Goal: Transaction & Acquisition: Obtain resource

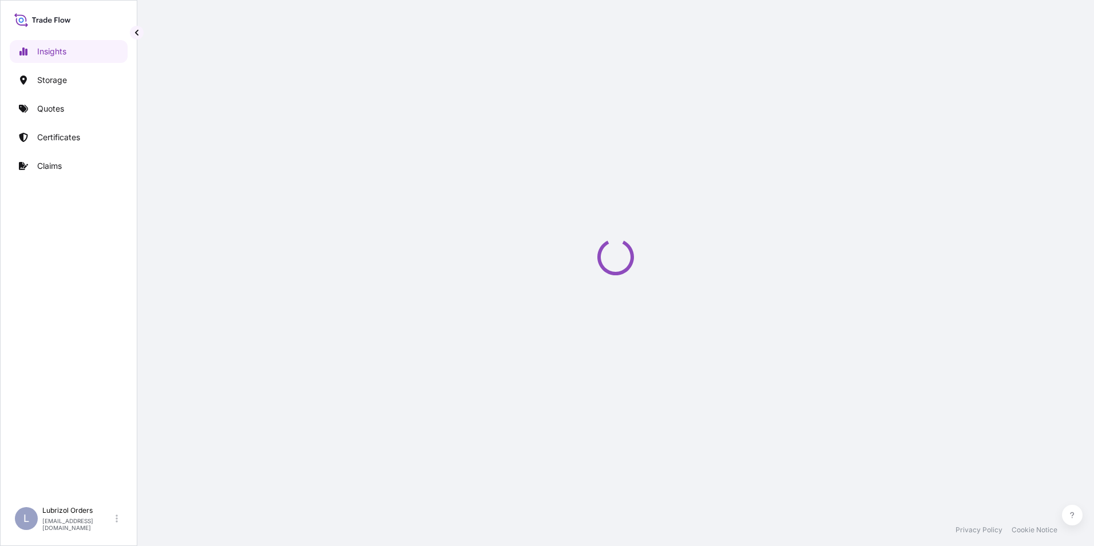
select select "2025"
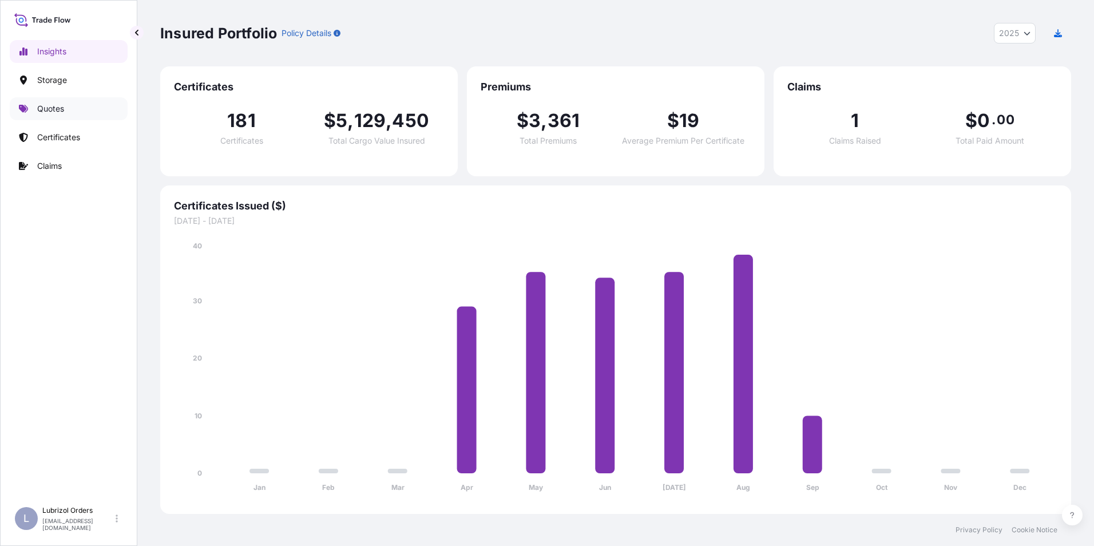
click at [36, 100] on link "Quotes" at bounding box center [69, 108] width 118 height 23
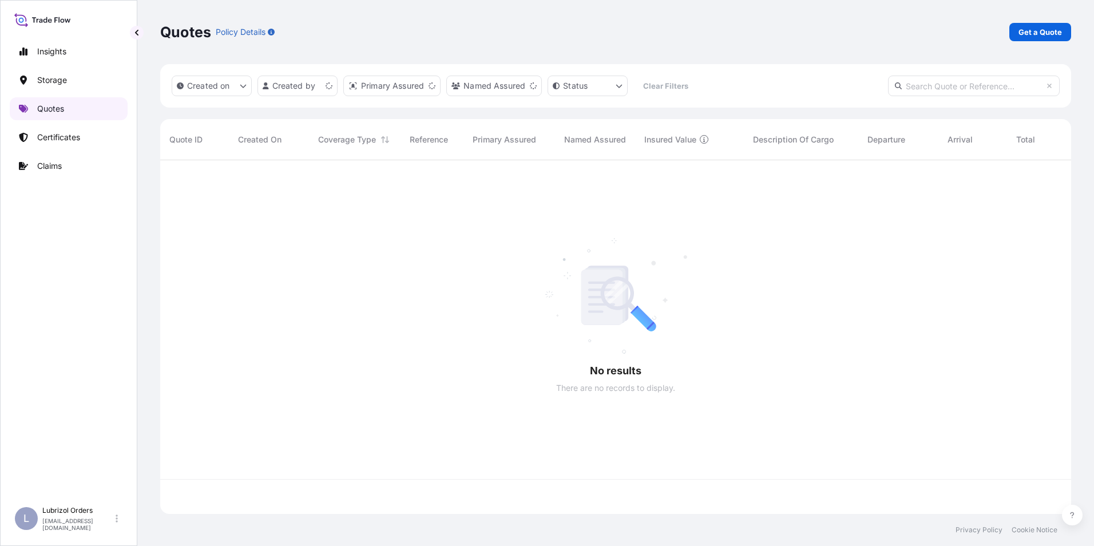
scroll to position [351, 902]
click at [1028, 37] on p "Get a Quote" at bounding box center [1039, 31] width 43 height 11
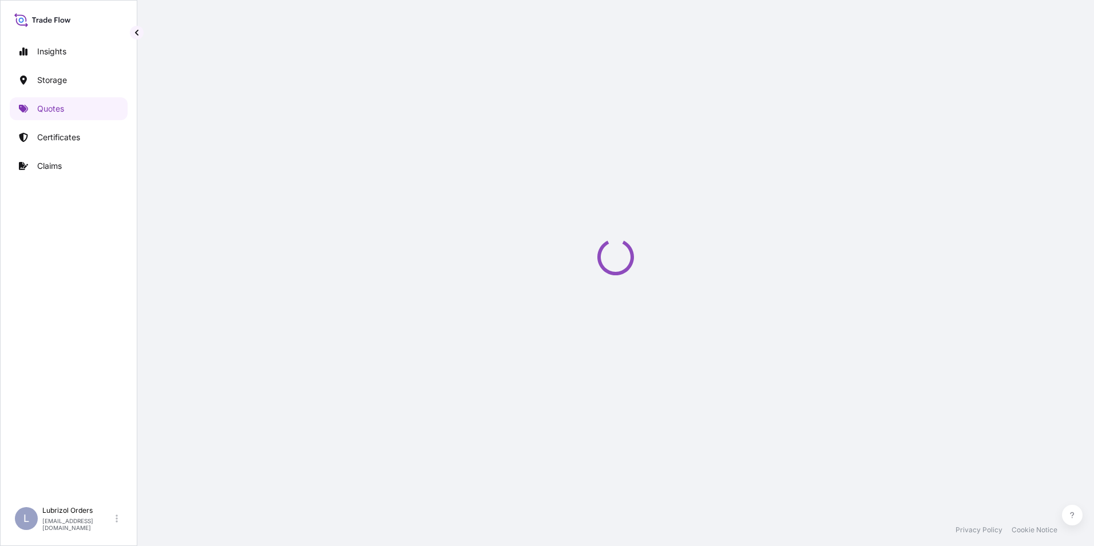
select select "Water"
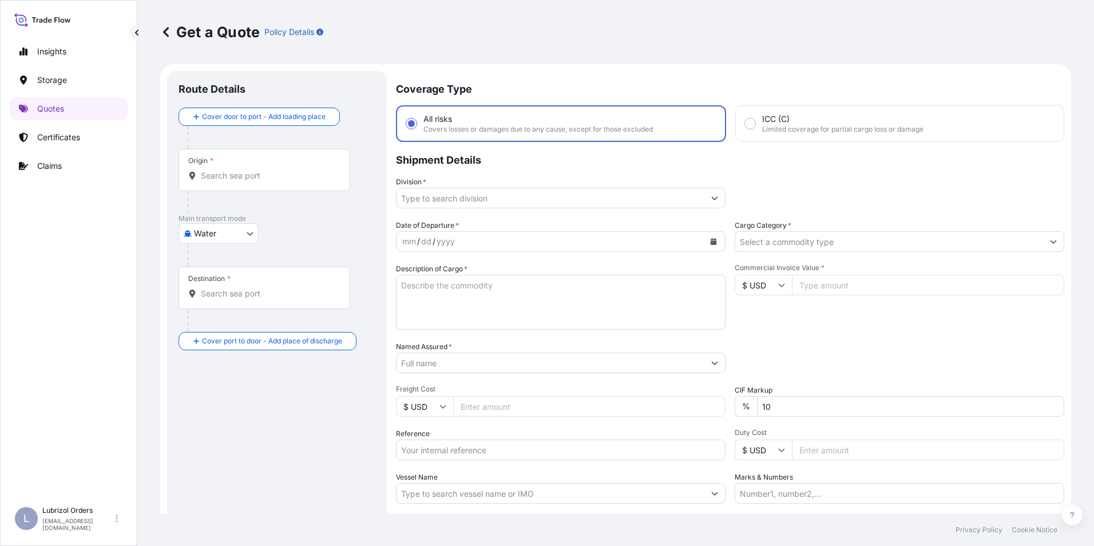
scroll to position [18, 0]
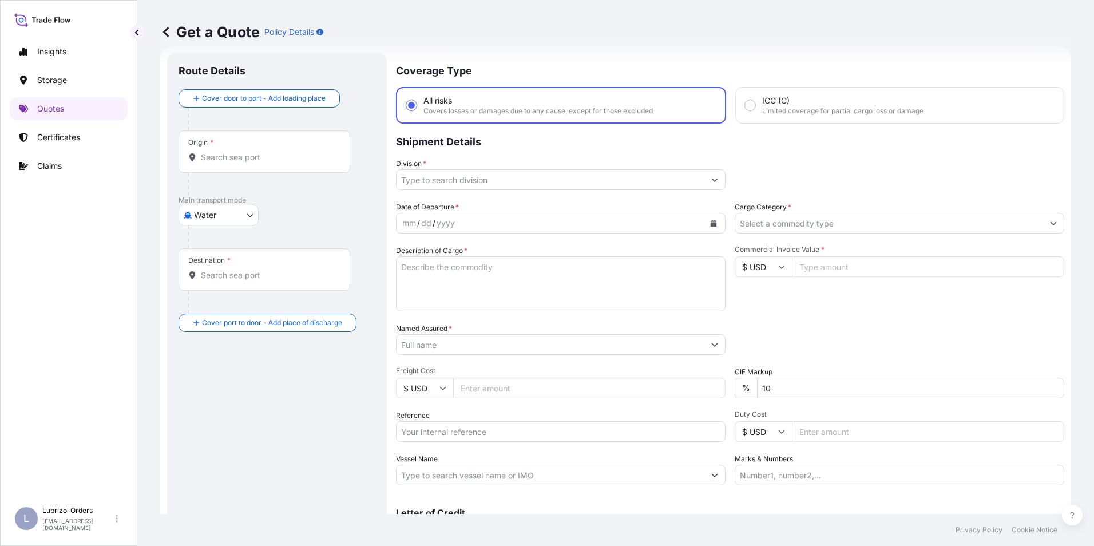
click at [431, 435] on input "Reference" at bounding box center [560, 431] width 329 height 21
paste input "1155540184"
type input "1155540184"
click at [439, 279] on textarea "Description of Cargo *" at bounding box center [560, 283] width 329 height 55
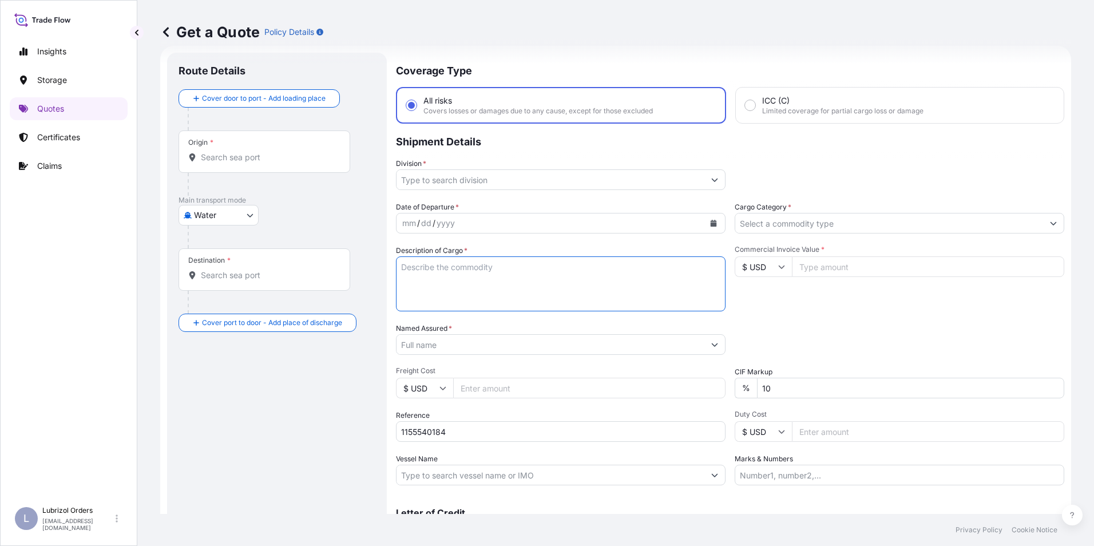
paste textarea "15 DRUMS OF LUBRIZOL (R) GR2135 STD BLACK AND YELLOW NW 3180 KGS GW 3390 KGS 5 …"
type textarea "15 DRUMS OF LUBRIZOL (R) GR2135 STD BLACK AND YELLOW NW 3180 KGS GW 3390 KGS 5 …"
click at [240, 160] on input "Origin *" at bounding box center [268, 157] width 135 height 11
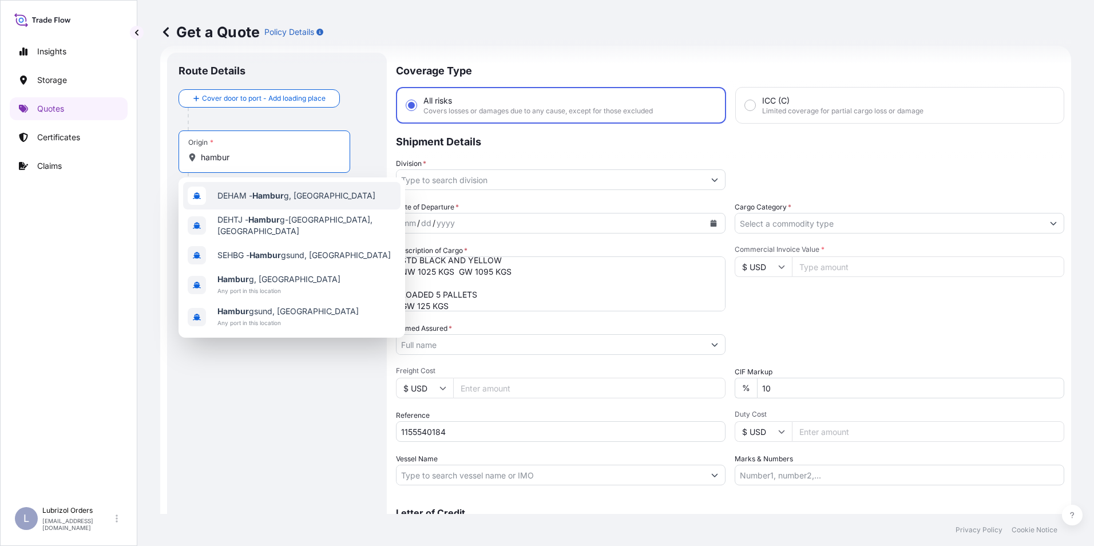
click at [239, 187] on div "DEHAM - Hambur g, Germany" at bounding box center [291, 195] width 217 height 27
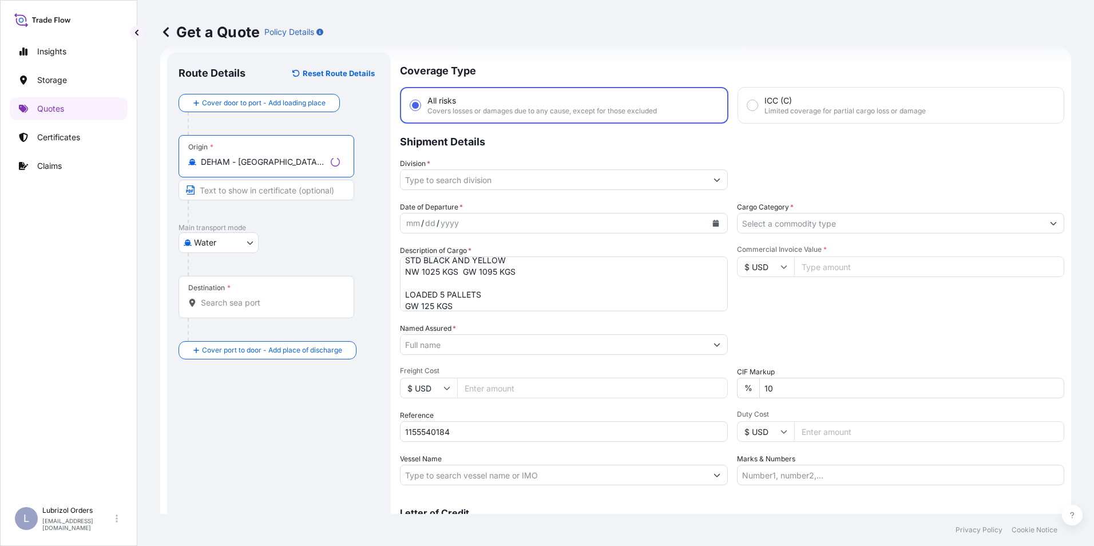
type input "DEHAM - Hamburg, Germany"
click at [235, 307] on input "Destination *" at bounding box center [270, 302] width 139 height 11
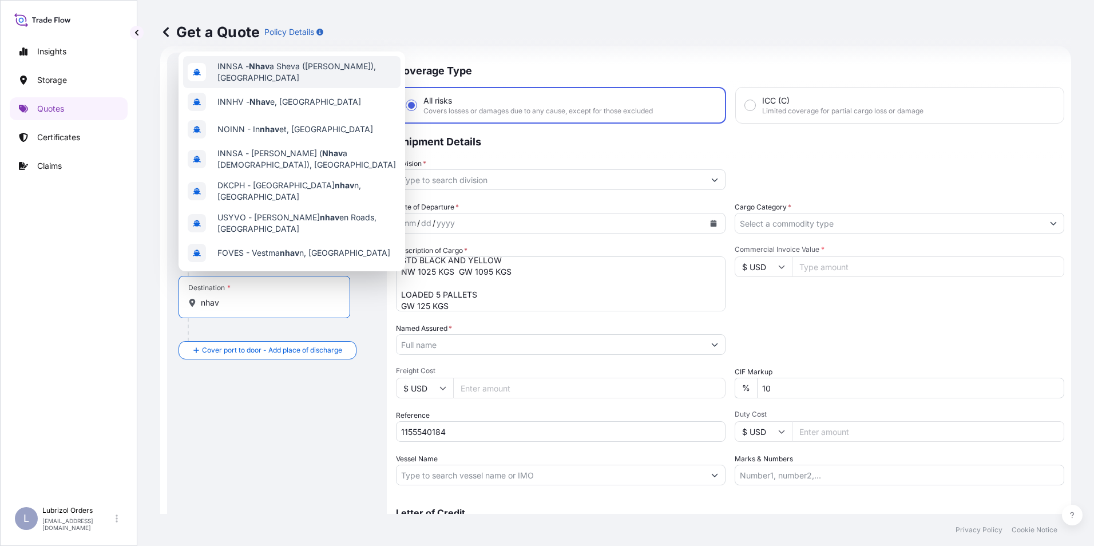
click at [277, 65] on span "INNSA - Nhav a Sheva (Jawaharlal Nehru), India" at bounding box center [306, 72] width 178 height 23
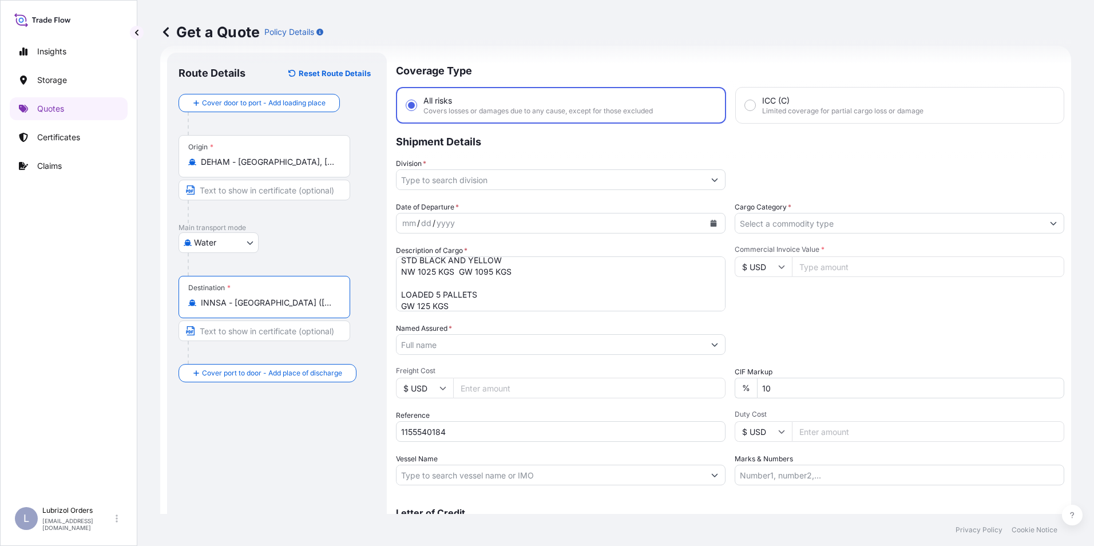
type input "INNSA - Nhava Sheva (Jawaharlal Nehru), India"
click at [443, 183] on input "Division *" at bounding box center [550, 179] width 308 height 21
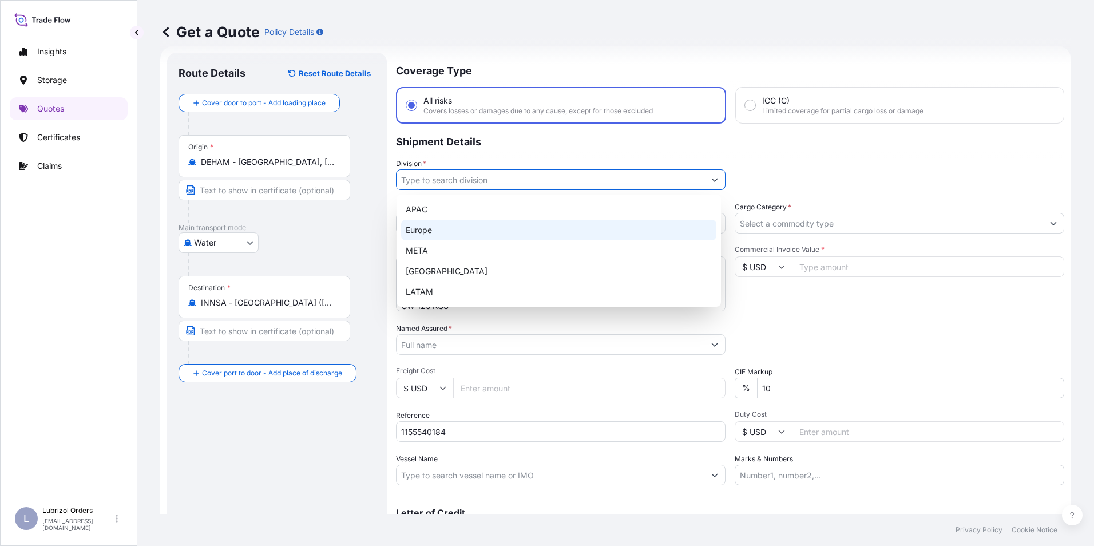
click at [440, 227] on div "Europe" at bounding box center [558, 230] width 315 height 21
type input "Europe"
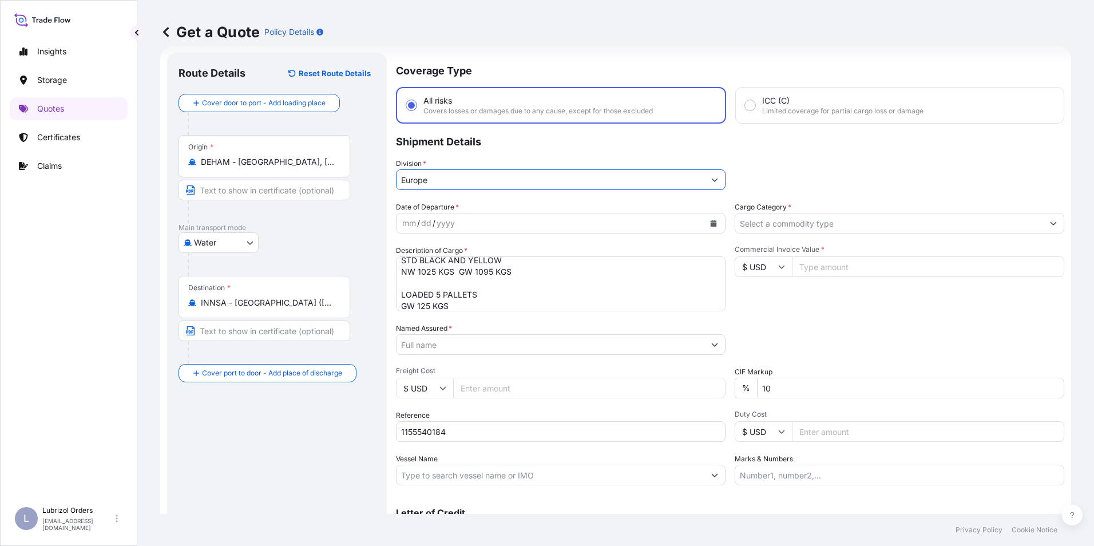
click at [773, 222] on input "Cargo Category *" at bounding box center [889, 223] width 308 height 21
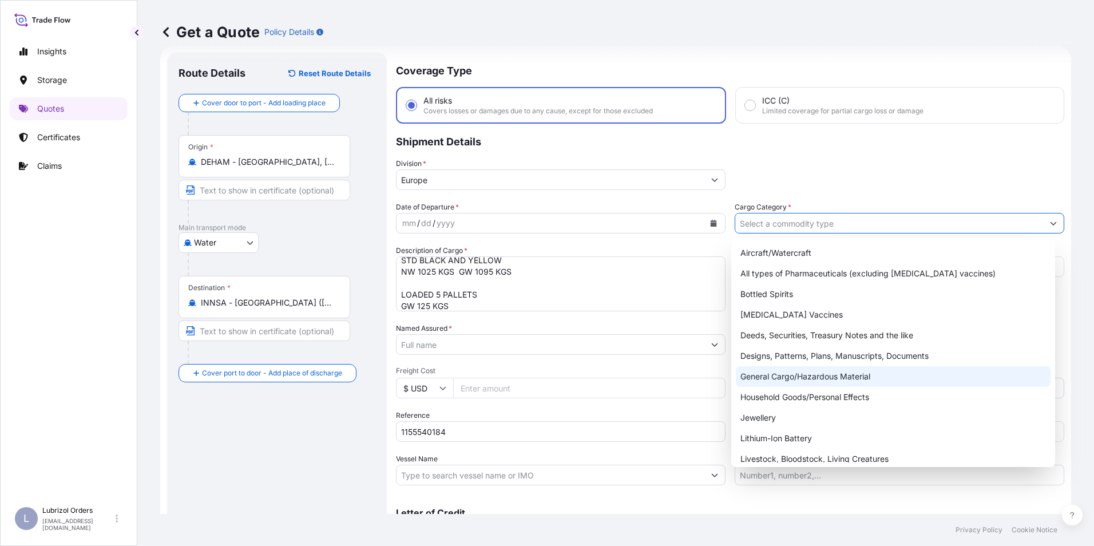
click at [791, 377] on div "General Cargo/Hazardous Material" at bounding box center [892, 376] width 315 height 21
type input "General Cargo/Hazardous Material"
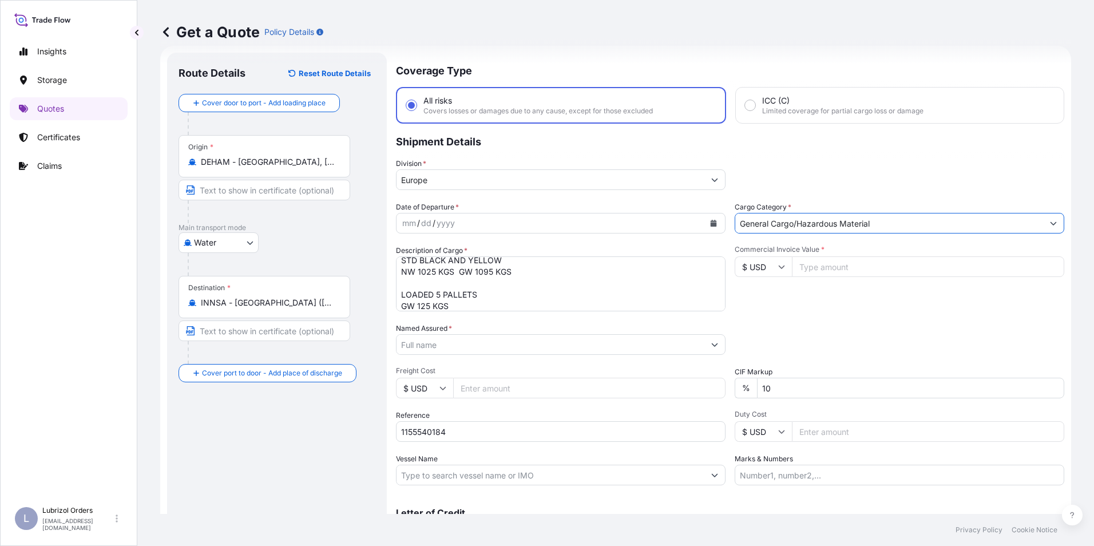
click at [760, 269] on input "$ USD" at bounding box center [762, 266] width 57 height 21
click at [760, 300] on div "€ EUR" at bounding box center [759, 298] width 48 height 22
type input "€ EUR"
click at [826, 268] on input "Commercial Invoice Value *" at bounding box center [928, 266] width 272 height 21
click at [815, 268] on input "Commercial Invoice Value *" at bounding box center [928, 266] width 272 height 21
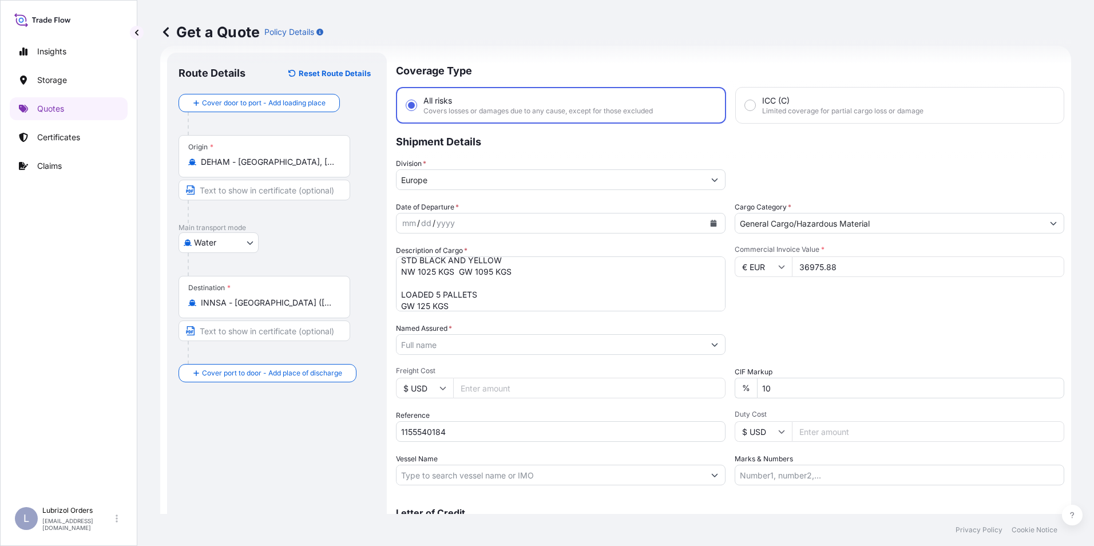
type input "36975.88"
click at [403, 221] on div "mm" at bounding box center [409, 223] width 16 height 14
click at [454, 347] on input "Named Assured *" at bounding box center [548, 344] width 304 height 21
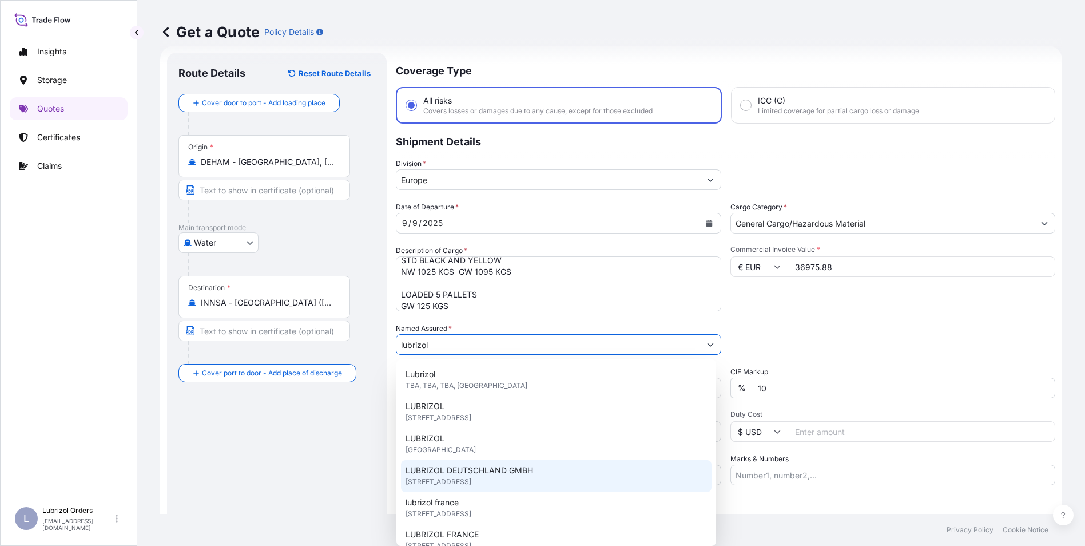
click at [466, 467] on span "LUBRIZOL DEUTSCHLAND GMBH" at bounding box center [469, 469] width 128 height 11
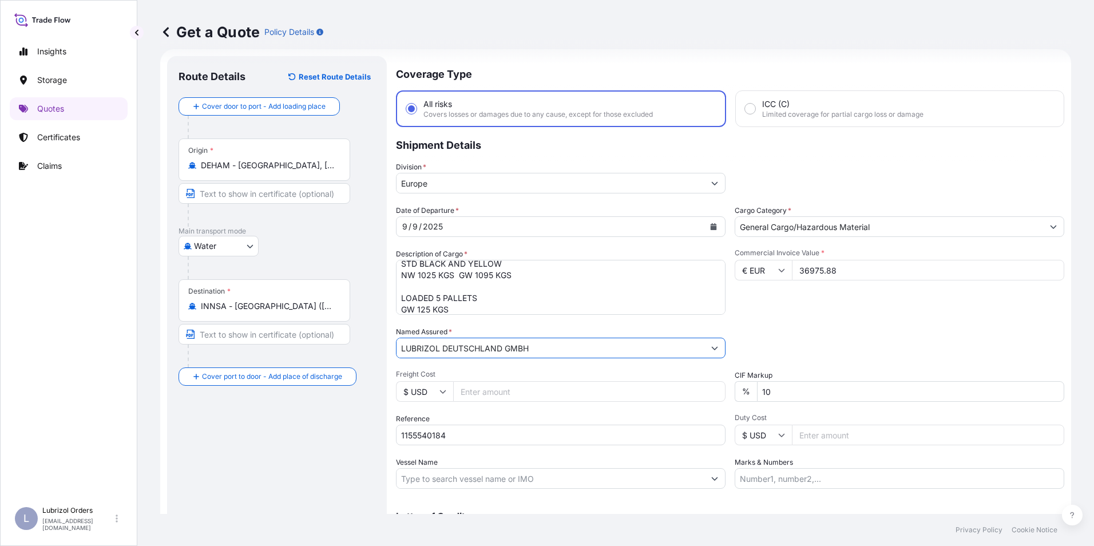
scroll to position [0, 0]
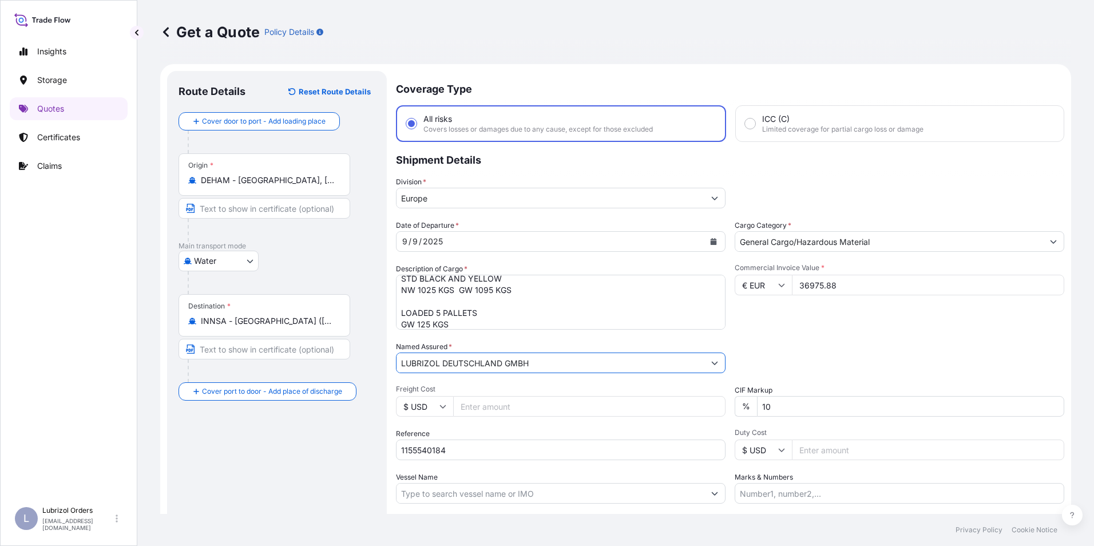
type input "LUBRIZOL DEUTSCHLAND GMBH"
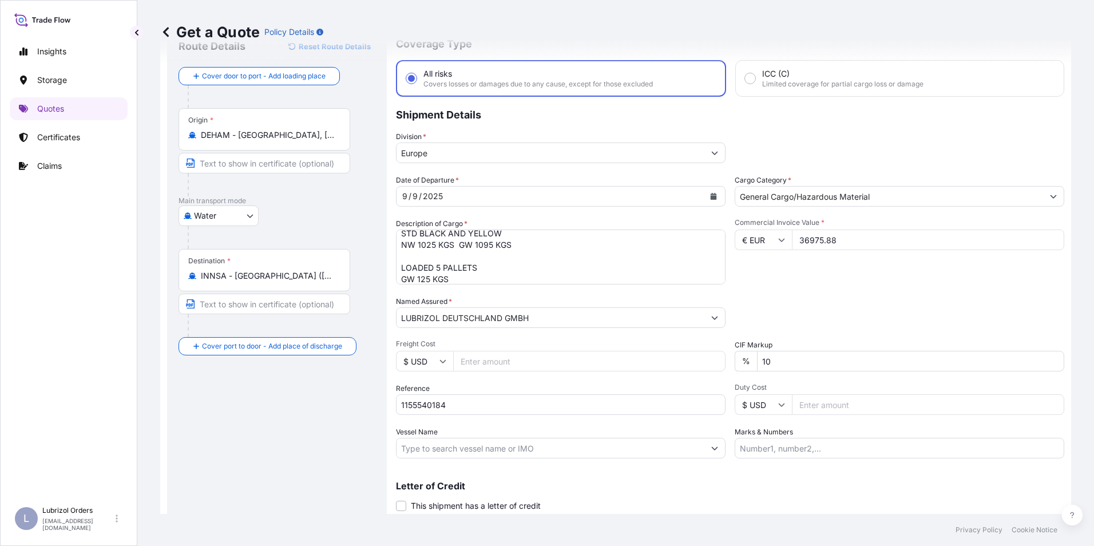
scroll to position [82, 0]
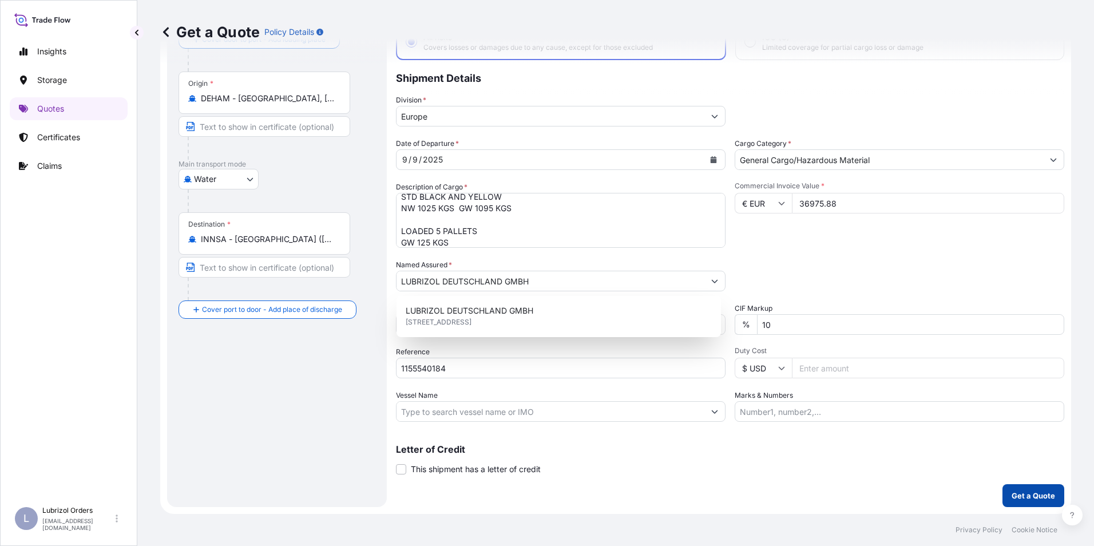
click at [1032, 495] on p "Get a Quote" at bounding box center [1032, 495] width 43 height 11
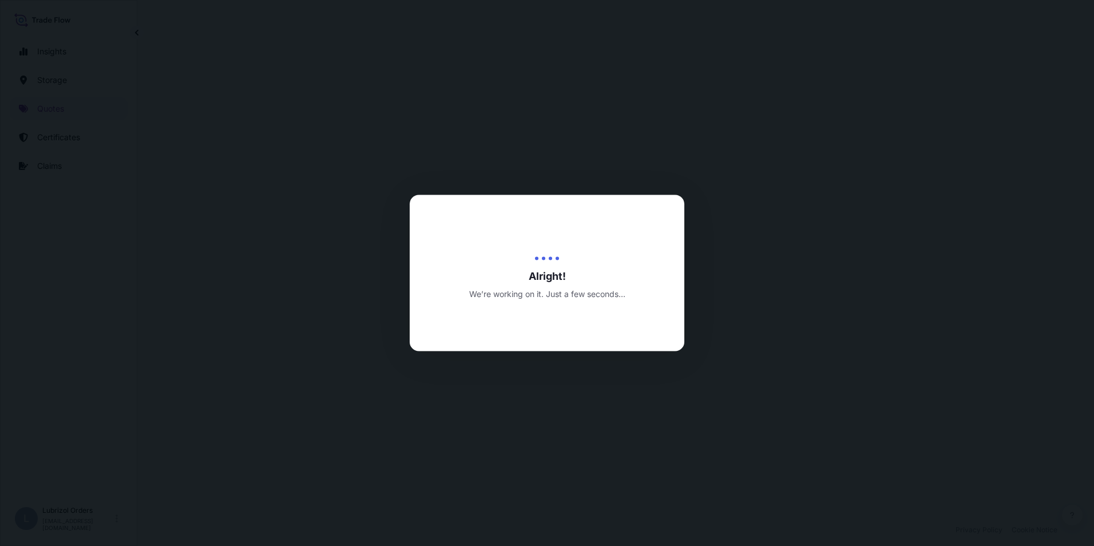
select select "Water"
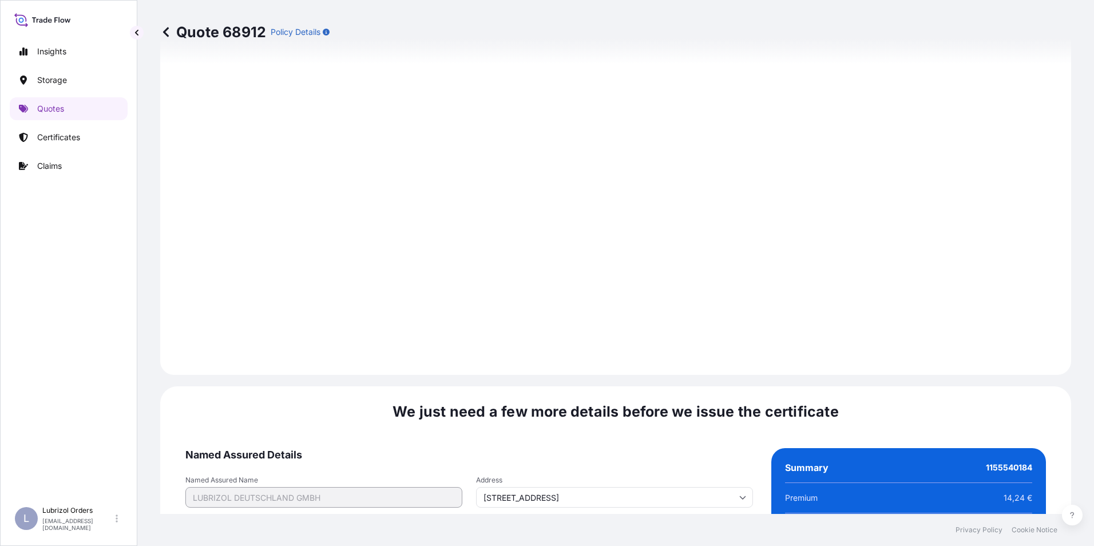
scroll to position [1636, 0]
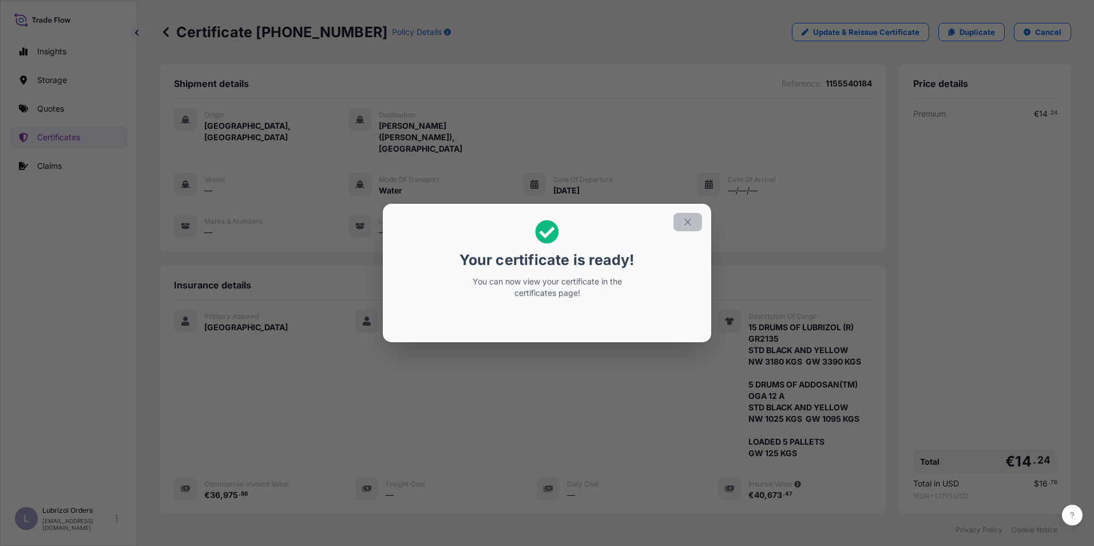
click at [686, 218] on icon "button" at bounding box center [687, 222] width 10 height 10
